Goal: Information Seeking & Learning: Check status

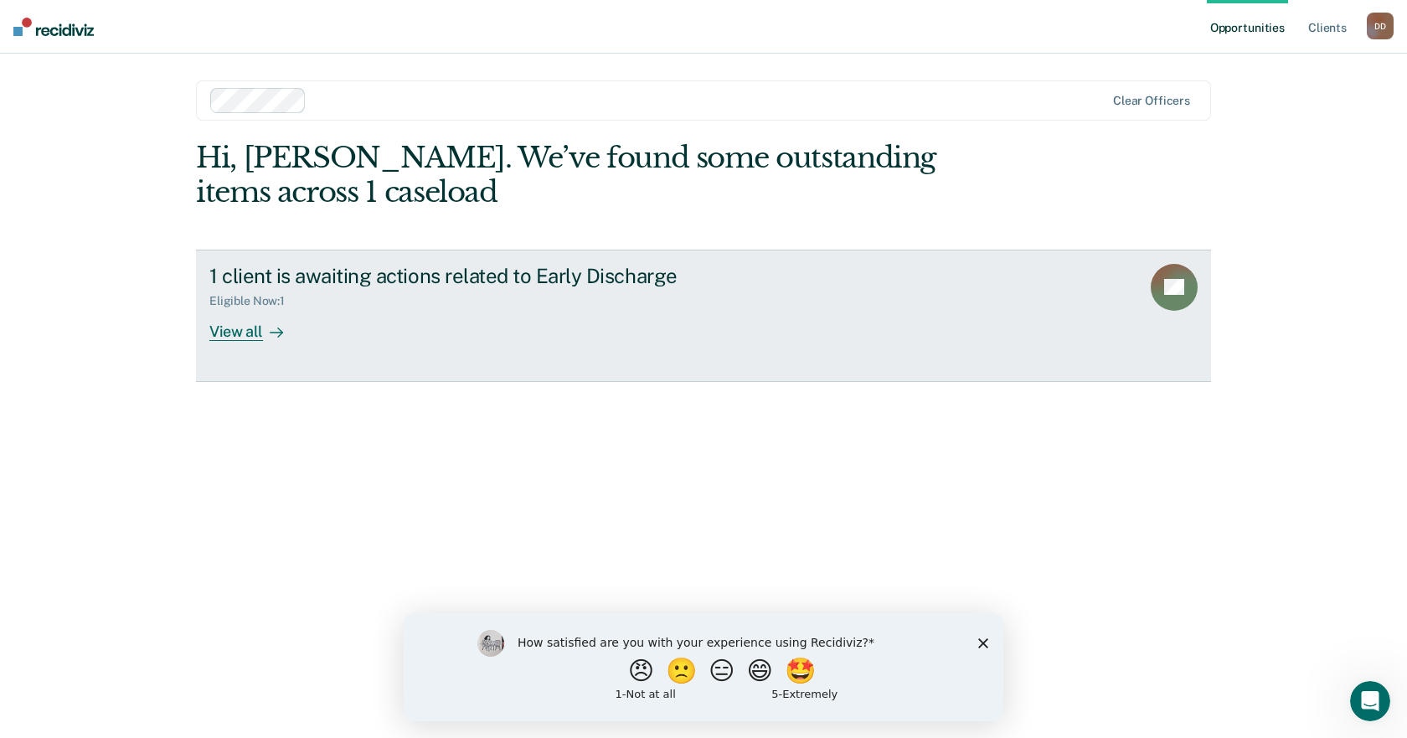
click at [245, 329] on div "View all" at bounding box center [256, 324] width 94 height 33
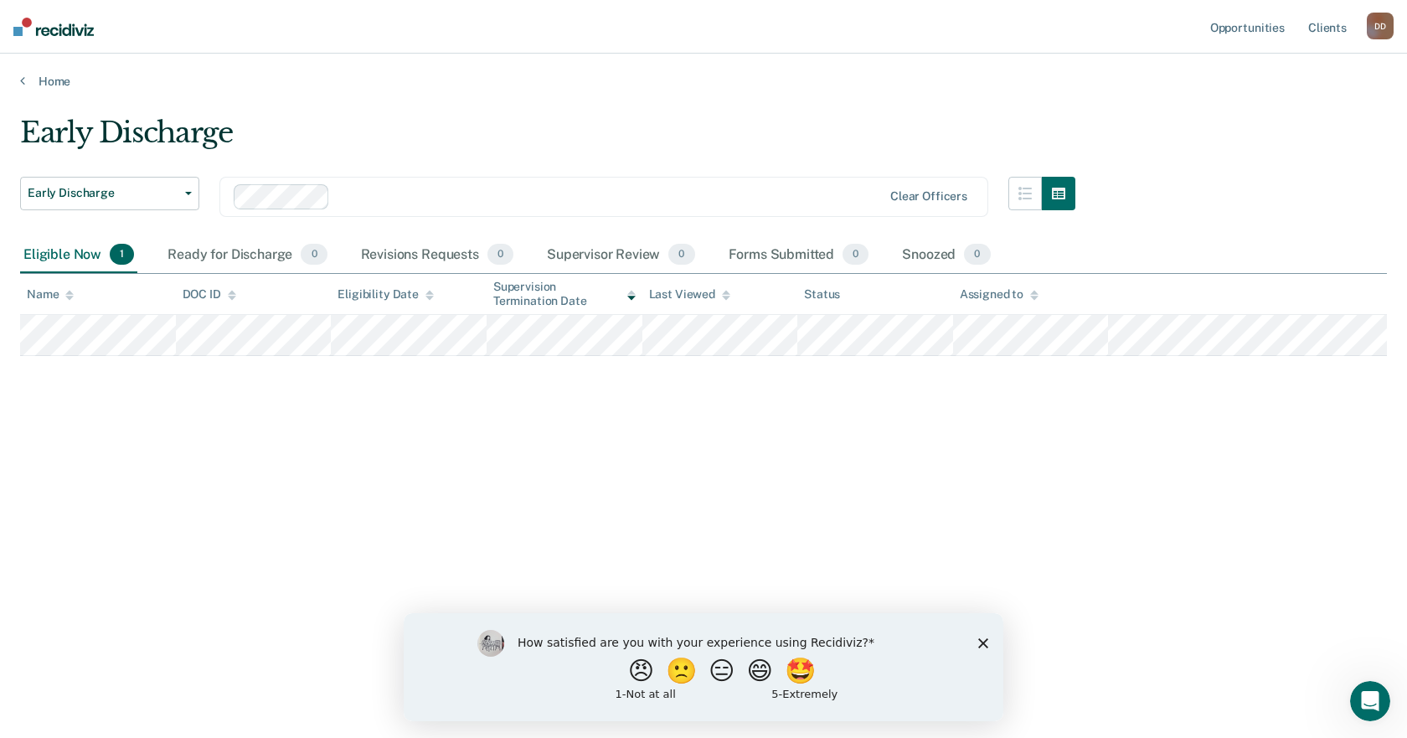
click at [983, 642] on polygon "Close survey" at bounding box center [983, 642] width 10 height 10
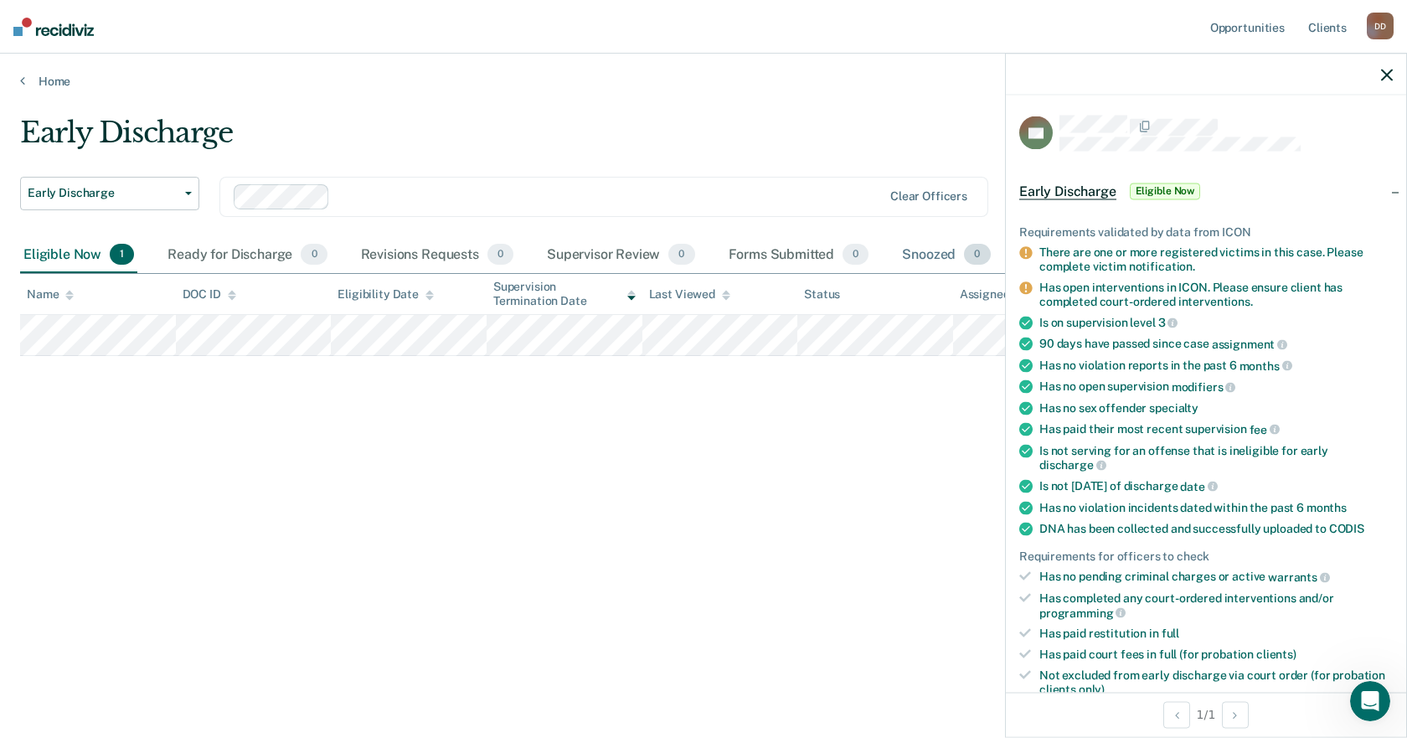
click at [958, 255] on div "Snoozed 0" at bounding box center [946, 255] width 95 height 37
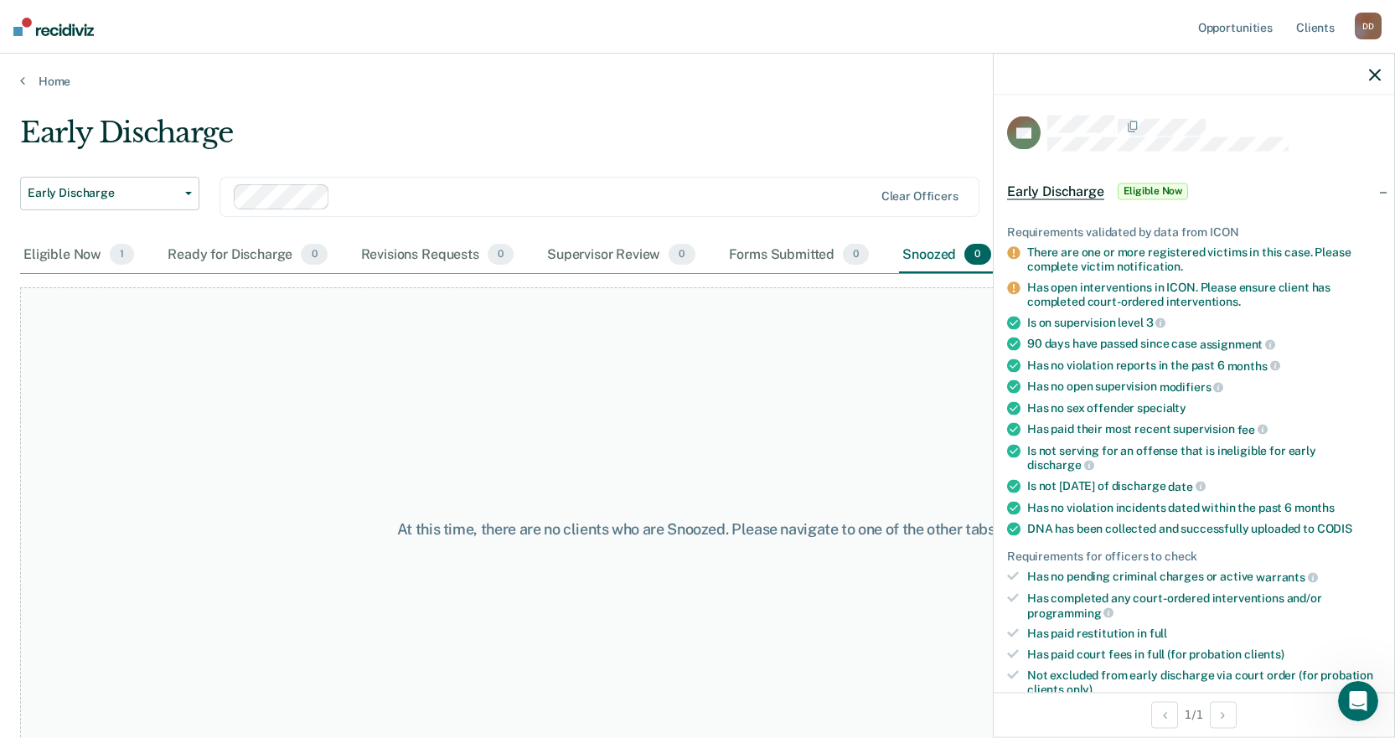
click at [1370, 73] on icon "button" at bounding box center [1375, 75] width 12 height 12
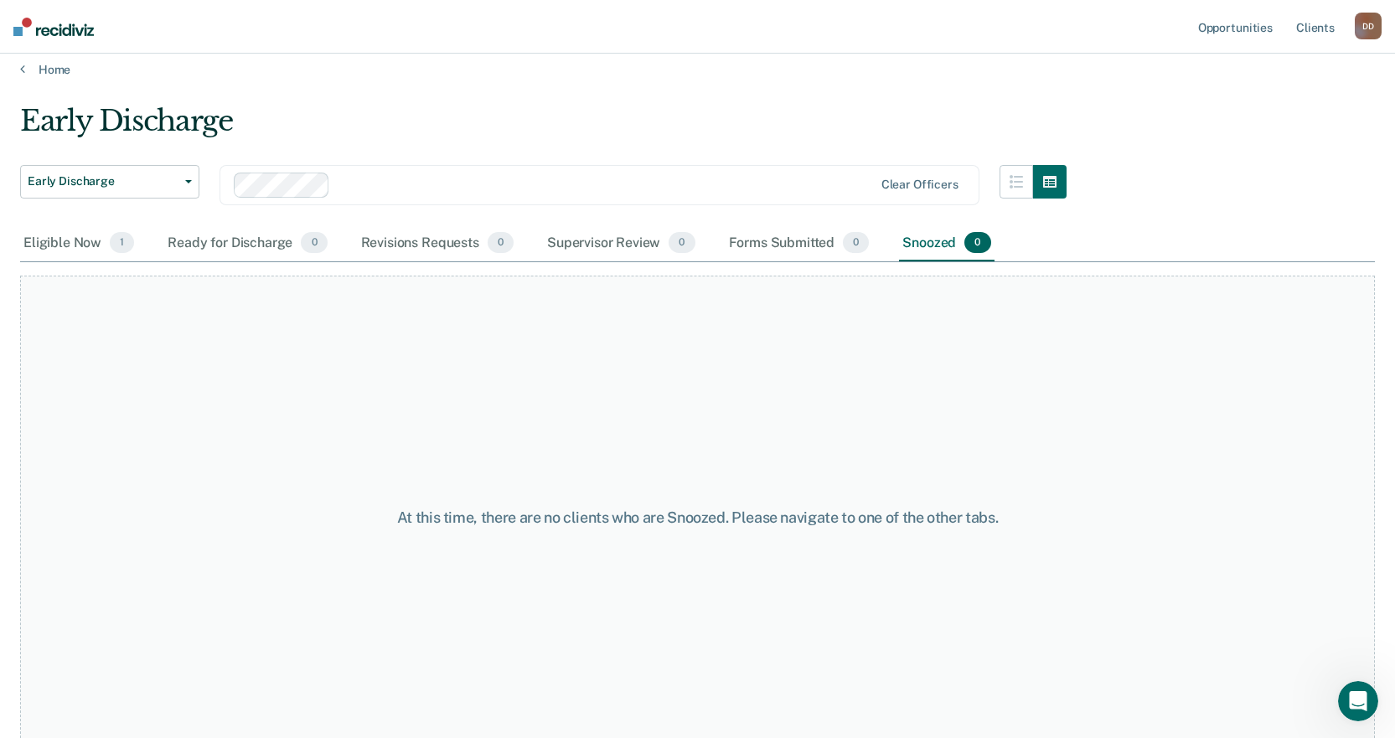
scroll to position [33, 0]
